Goal: Transaction & Acquisition: Purchase product/service

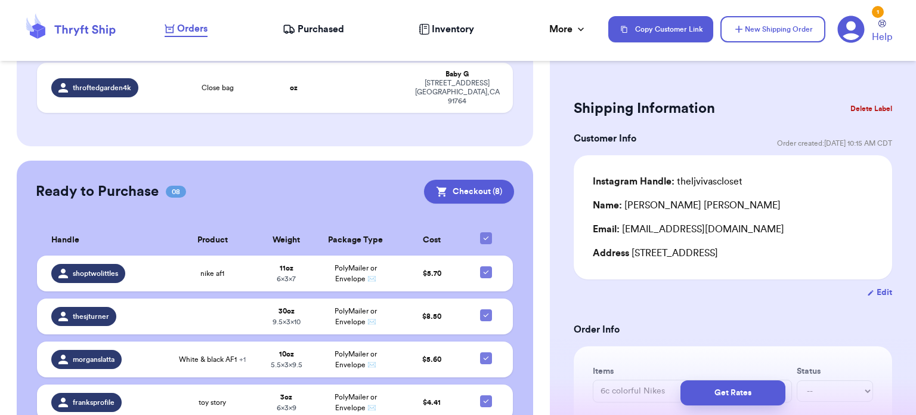
scroll to position [937, 0]
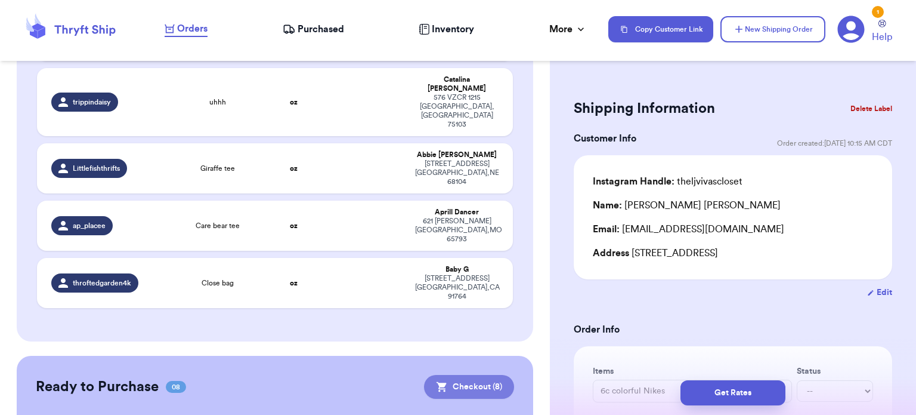
click at [449, 375] on button "Checkout ( 8 )" at bounding box center [469, 387] width 90 height 24
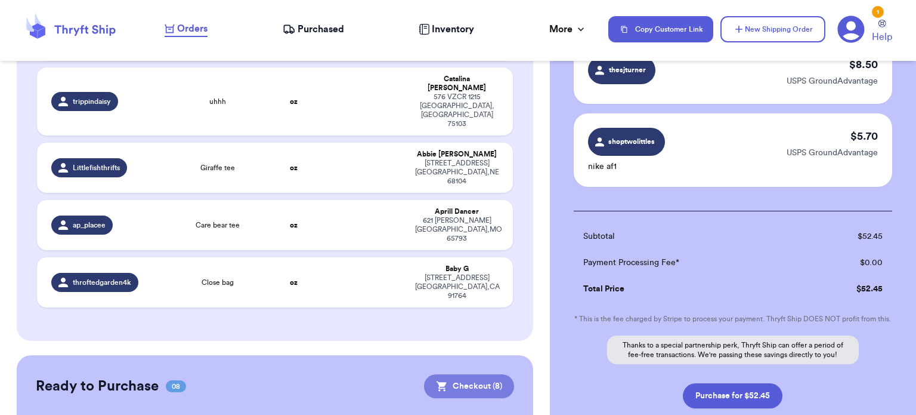
scroll to position [694, 0]
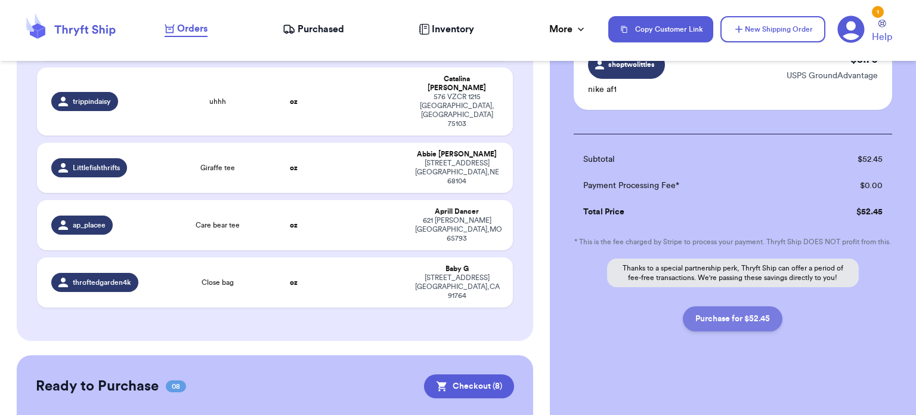
click at [714, 322] on button "Purchase for $52.45" at bounding box center [733, 318] width 100 height 25
checkbox input "false"
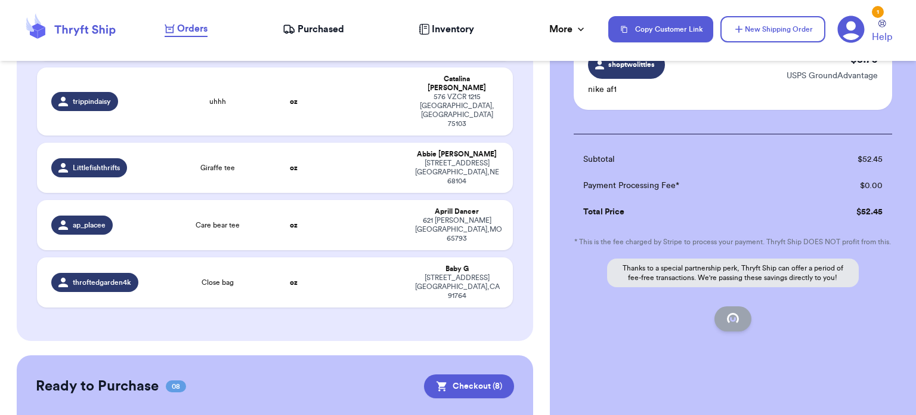
checkbox input "false"
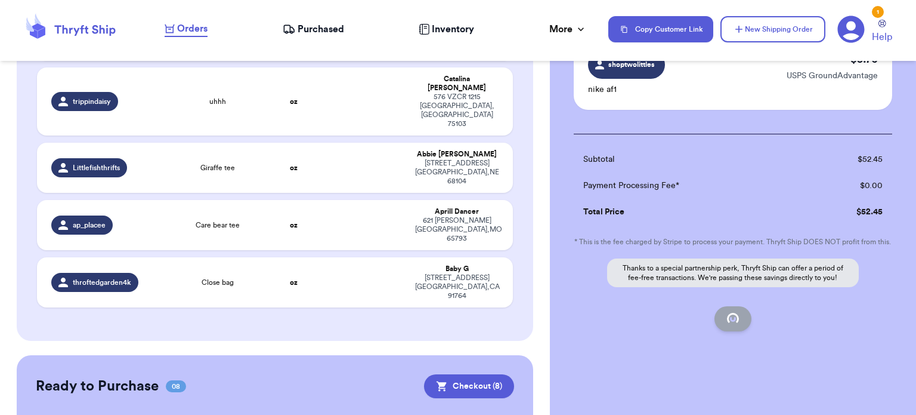
scroll to position [178, 0]
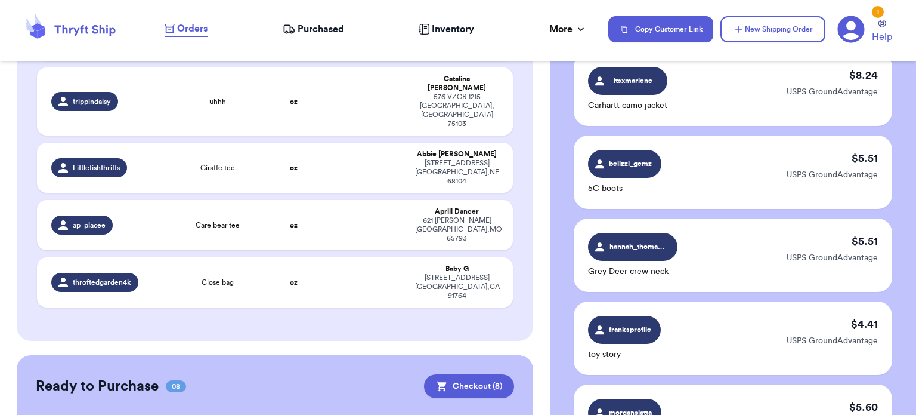
checkbox input "true"
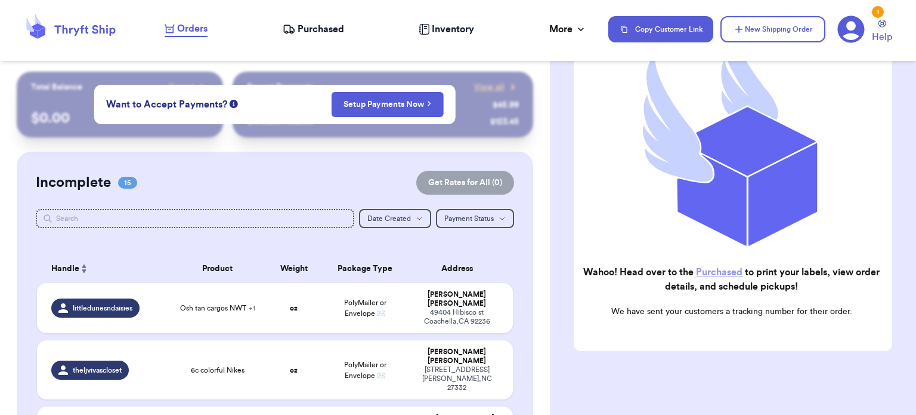
scroll to position [167, 0]
click at [721, 264] on h2 "Wahoo! Head over to the Purchased to print your labels, view order details, and…" at bounding box center [731, 278] width 297 height 29
click at [725, 267] on link "Purchased" at bounding box center [719, 272] width 47 height 10
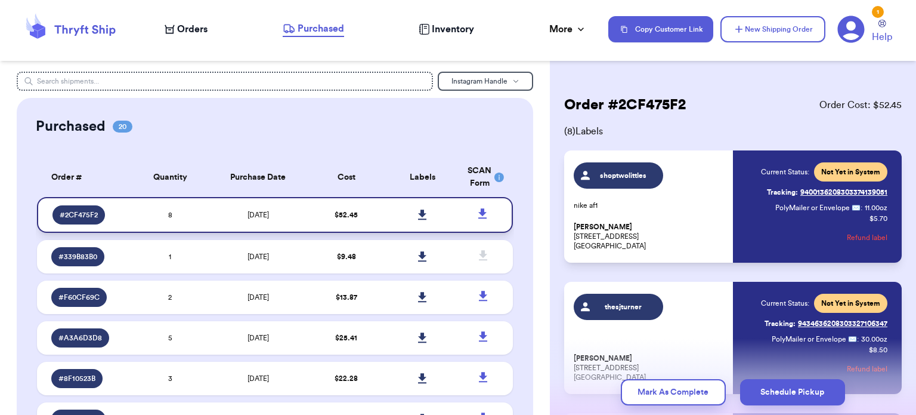
click at [418, 209] on icon at bounding box center [422, 214] width 9 height 11
